Goal: Task Accomplishment & Management: Use online tool/utility

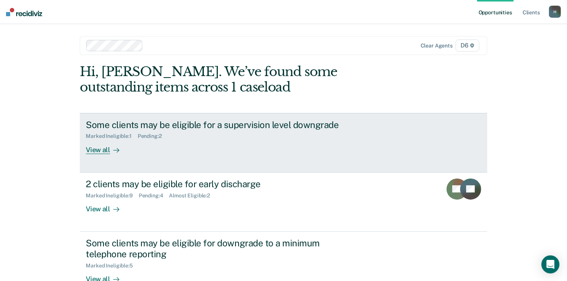
click at [91, 149] on div "View all" at bounding box center [107, 146] width 42 height 15
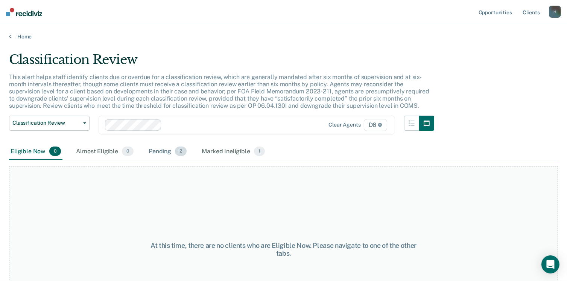
click at [165, 150] on div "Pending 2" at bounding box center [167, 151] width 41 height 17
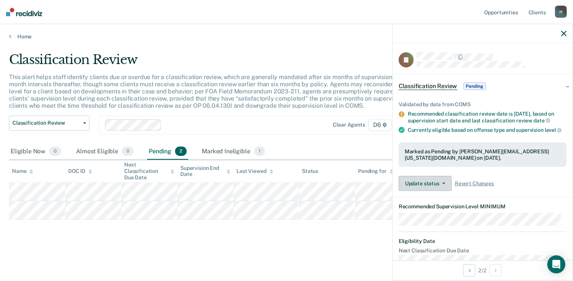
click at [441, 185] on button "Update status" at bounding box center [425, 183] width 53 height 15
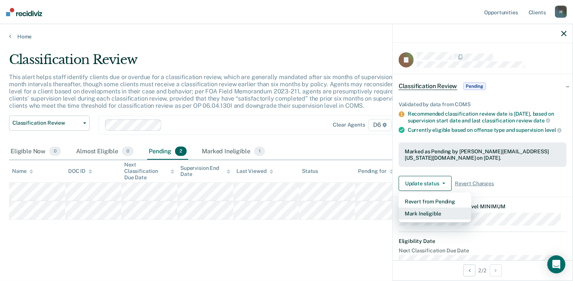
click at [428, 218] on button "Mark Ineligible" at bounding box center [435, 213] width 73 height 12
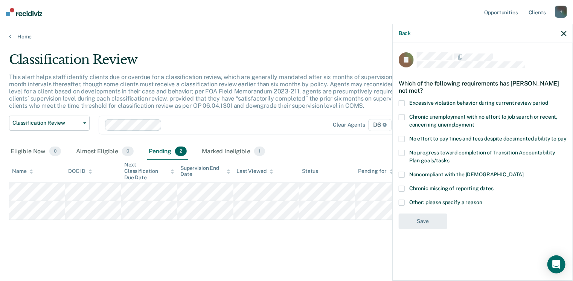
click at [403, 201] on span at bounding box center [402, 202] width 6 height 6
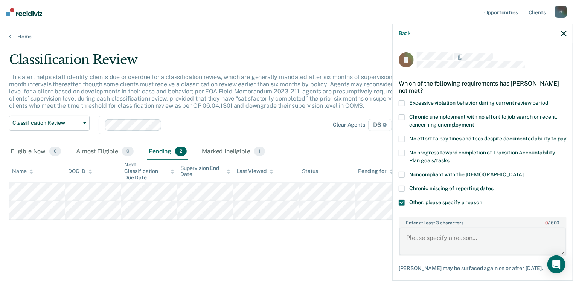
click at [410, 244] on textarea "Enter at least 3 characters 0 / 1600" at bounding box center [482, 241] width 166 height 28
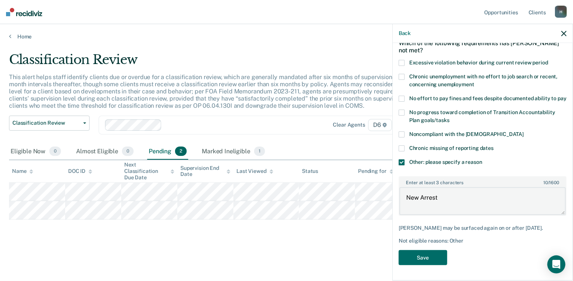
scroll to position [46, 0]
type textarea "New Arrest"
click at [411, 260] on button "Save" at bounding box center [423, 257] width 49 height 15
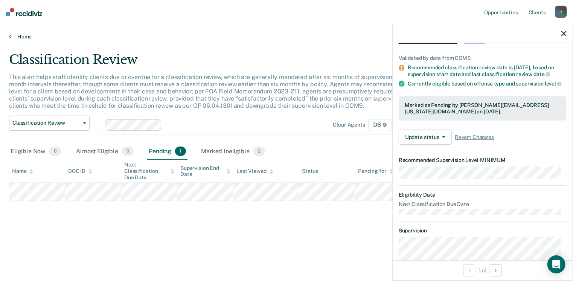
click at [27, 36] on link "Home" at bounding box center [286, 36] width 555 height 7
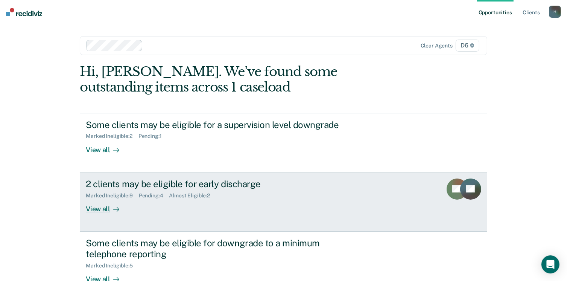
click at [103, 204] on div "View all" at bounding box center [107, 205] width 42 height 15
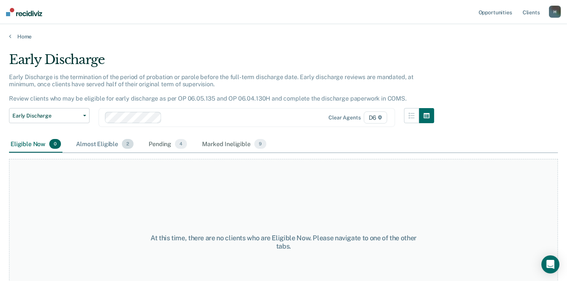
click at [110, 142] on div "Almost Eligible 2" at bounding box center [105, 144] width 61 height 17
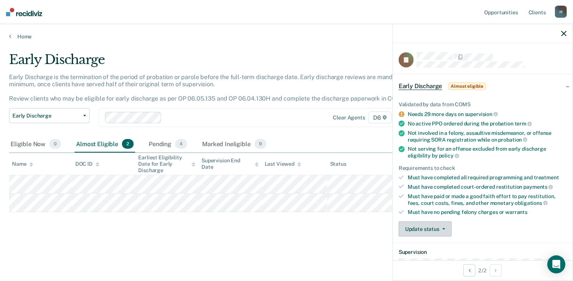
click at [440, 228] on button "Update status" at bounding box center [425, 228] width 53 height 15
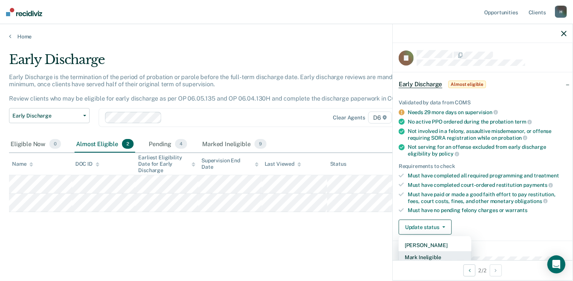
click at [431, 257] on button "Mark Ineligible" at bounding box center [435, 257] width 73 height 12
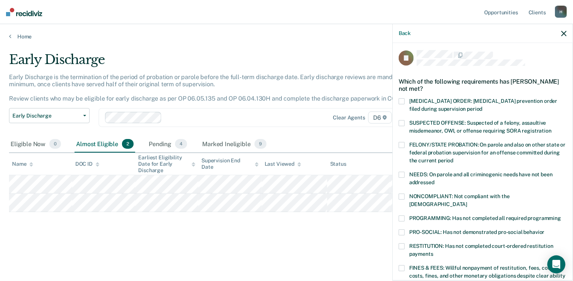
scroll to position [40, 0]
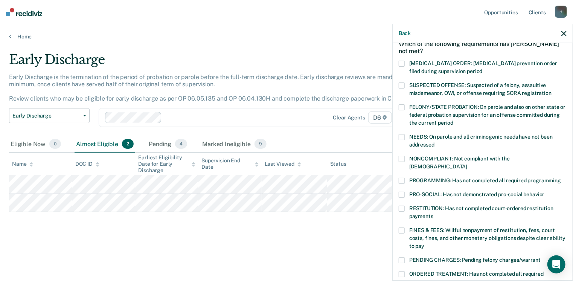
click at [403, 85] on span at bounding box center [402, 85] width 6 height 6
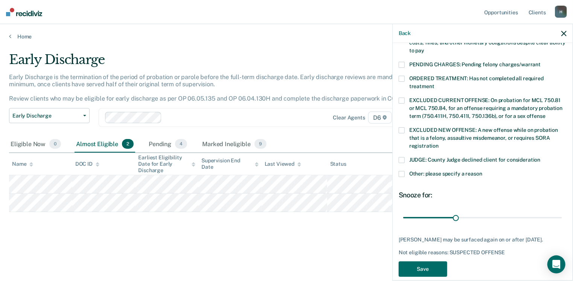
scroll to position [237, 0]
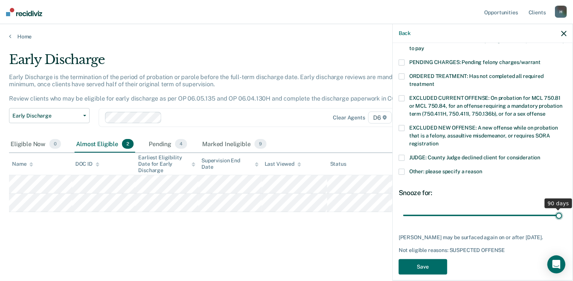
drag, startPoint x: 464, startPoint y: 205, endPoint x: 557, endPoint y: 215, distance: 94.2
type input "90"
click at [557, 215] on input "range" at bounding box center [482, 215] width 159 height 13
click at [433, 259] on button "Save" at bounding box center [423, 266] width 49 height 15
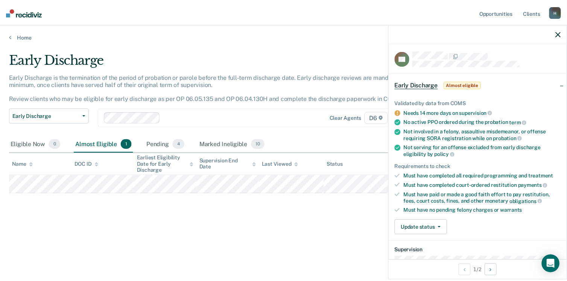
scroll to position [0, 0]
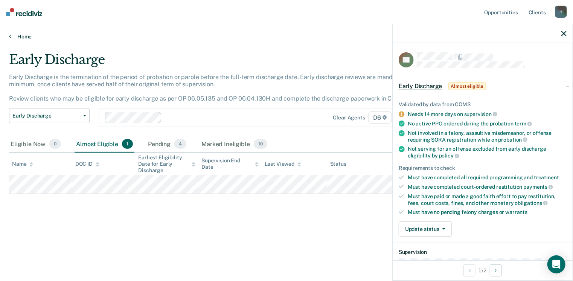
click at [20, 35] on link "Home" at bounding box center [286, 36] width 555 height 7
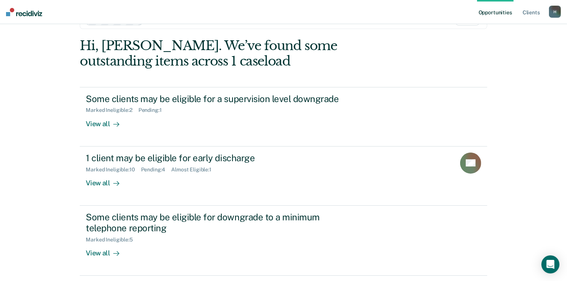
scroll to position [38, 0]
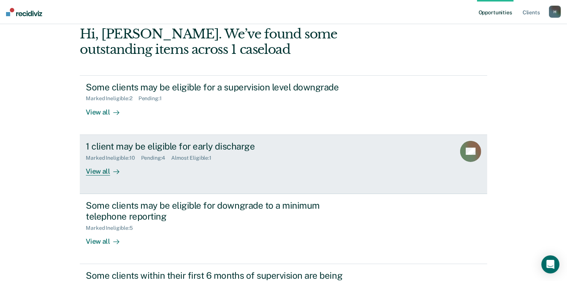
click at [95, 170] on div "View all" at bounding box center [107, 168] width 42 height 15
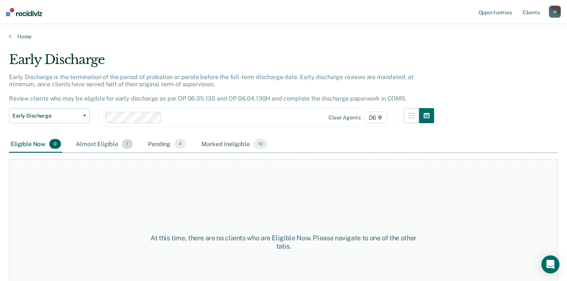
click at [103, 143] on div "Almost Eligible 1" at bounding box center [105, 144] width 60 height 17
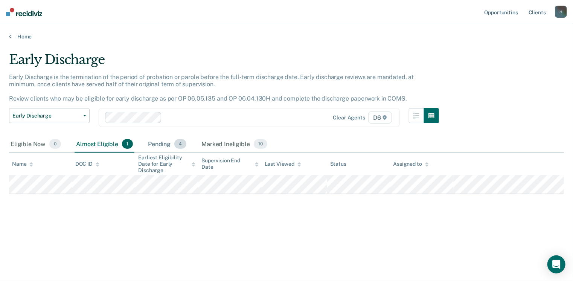
click at [163, 145] on div "Pending 4" at bounding box center [166, 144] width 41 height 17
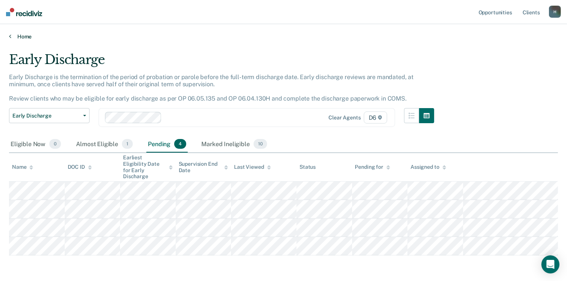
click at [23, 36] on link "Home" at bounding box center [283, 36] width 549 height 7
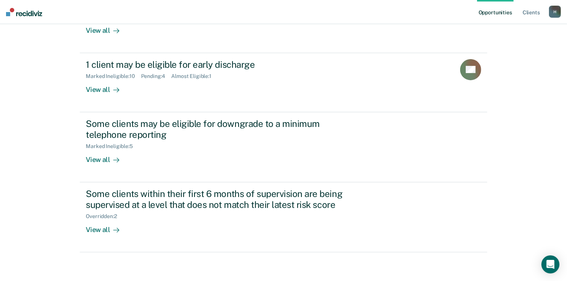
scroll to position [120, 0]
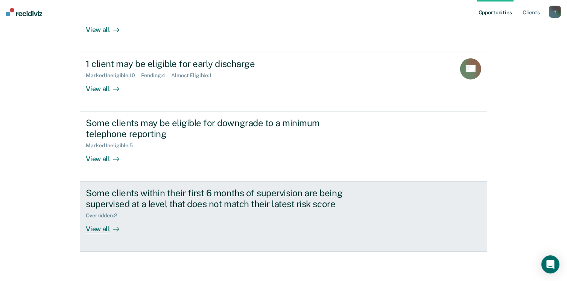
click at [92, 229] on div "View all" at bounding box center [107, 225] width 42 height 15
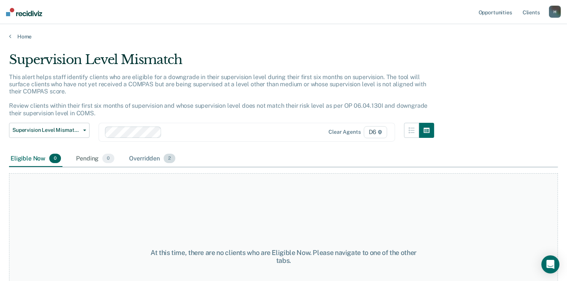
click at [148, 154] on div "Overridden 2" at bounding box center [152, 159] width 49 height 17
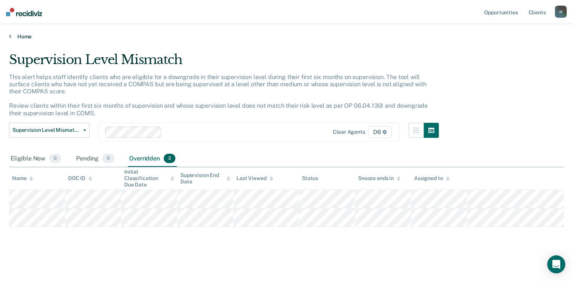
click at [27, 36] on link "Home" at bounding box center [286, 36] width 555 height 7
